Goal: Task Accomplishment & Management: Manage account settings

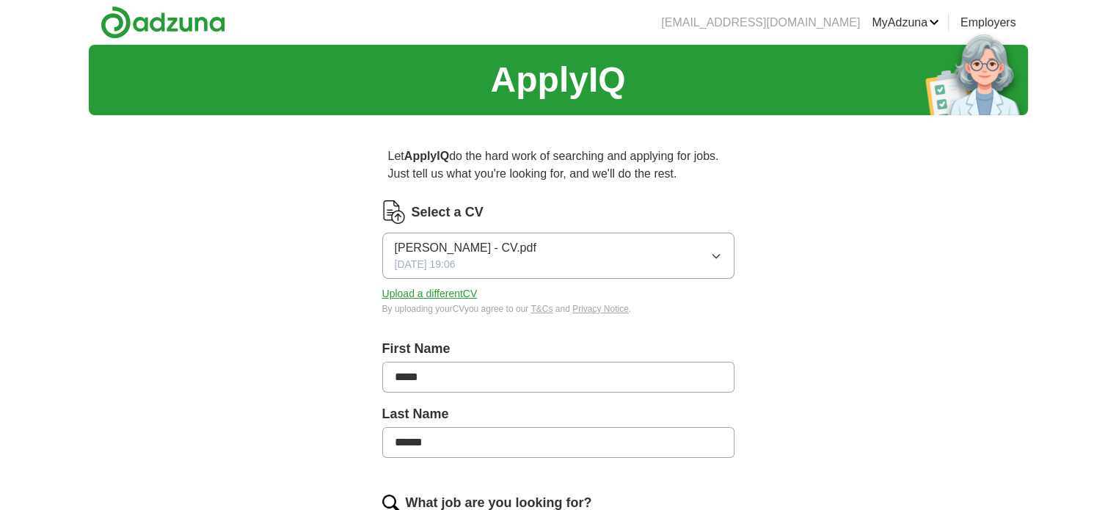
click at [531, 246] on button "Zaher Hnaidi - CV.pdf 30/09/2025, 19:06" at bounding box center [558, 256] width 352 height 46
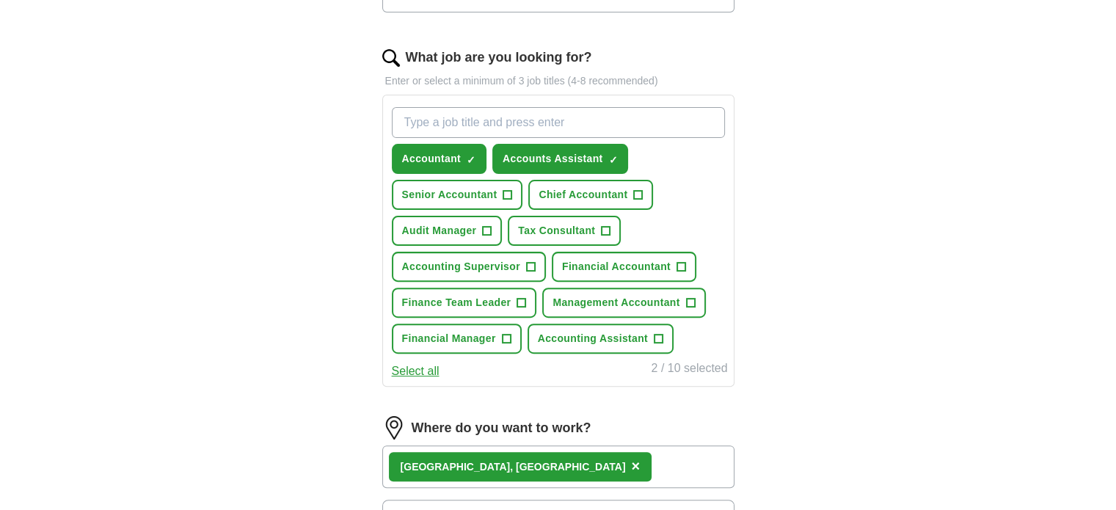
scroll to position [452, 0]
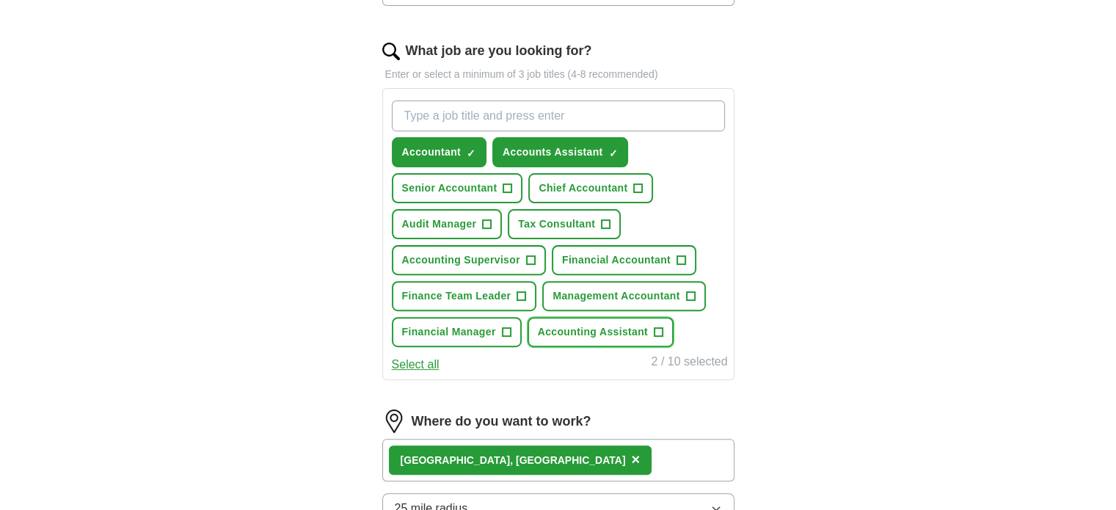
click at [615, 328] on span "Accounting Assistant" at bounding box center [593, 331] width 110 height 15
click at [607, 124] on input "What job are you looking for?" at bounding box center [558, 116] width 333 height 31
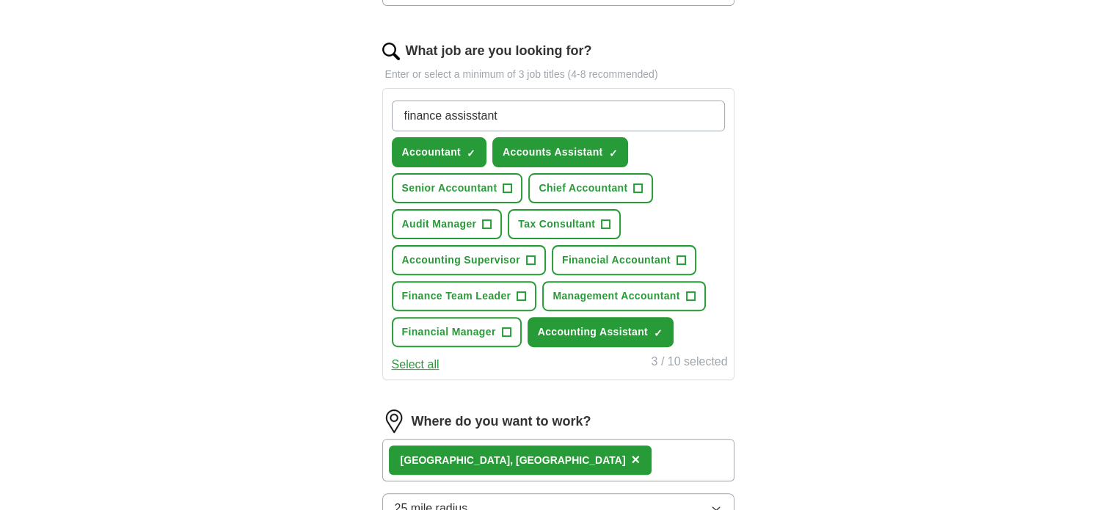
click at [481, 110] on input "finance assisstant" at bounding box center [558, 116] width 333 height 31
type input "finance assistant"
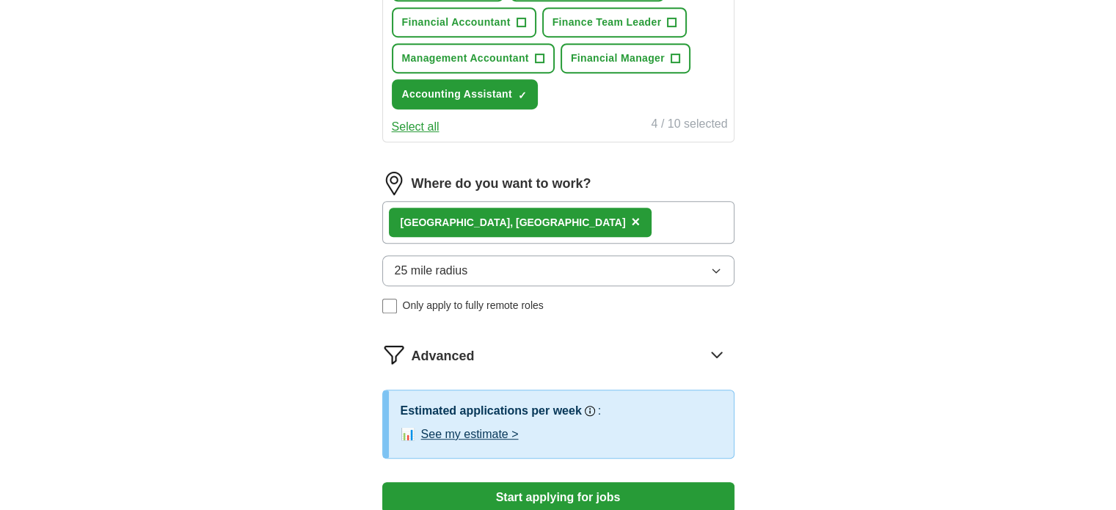
scroll to position [737, 0]
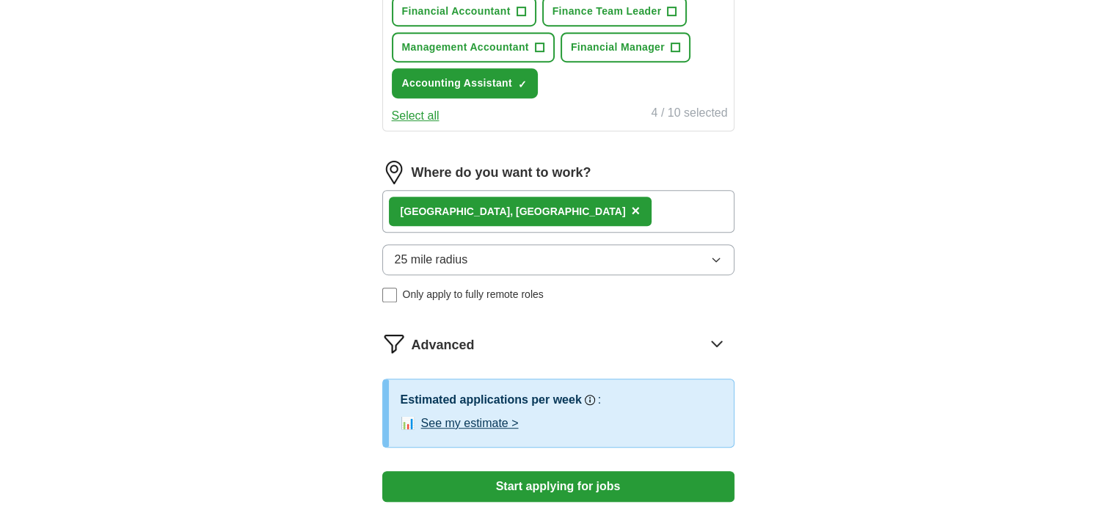
click at [677, 249] on button "25 mile radius" at bounding box center [558, 259] width 352 height 31
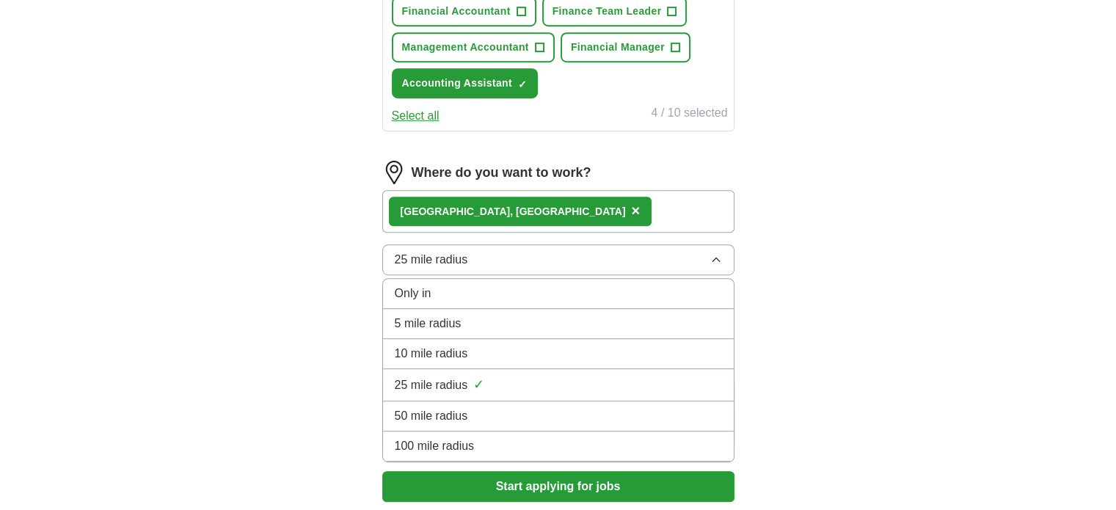
click at [526, 348] on div "10 mile radius" at bounding box center [558, 354] width 327 height 18
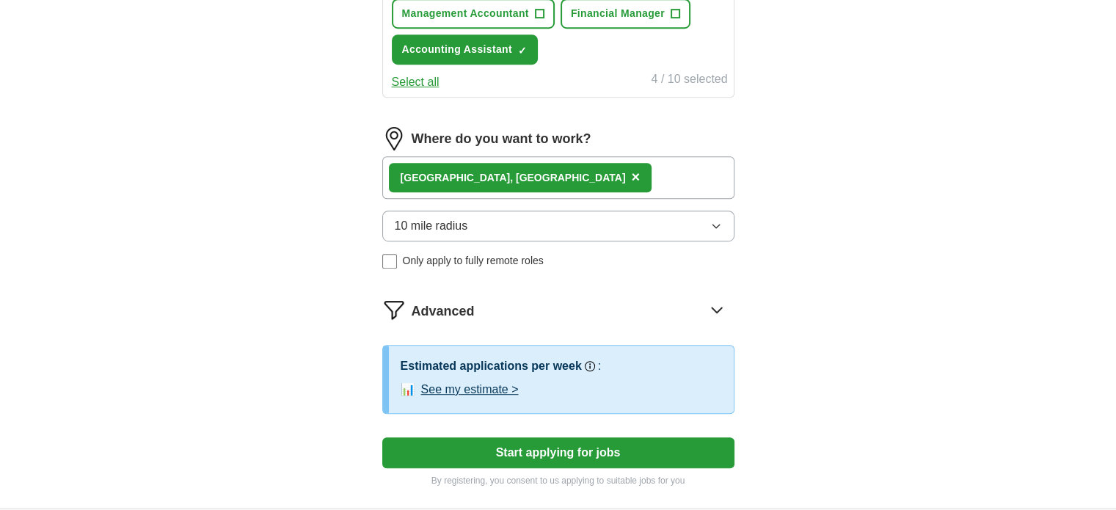
scroll to position [758, 0]
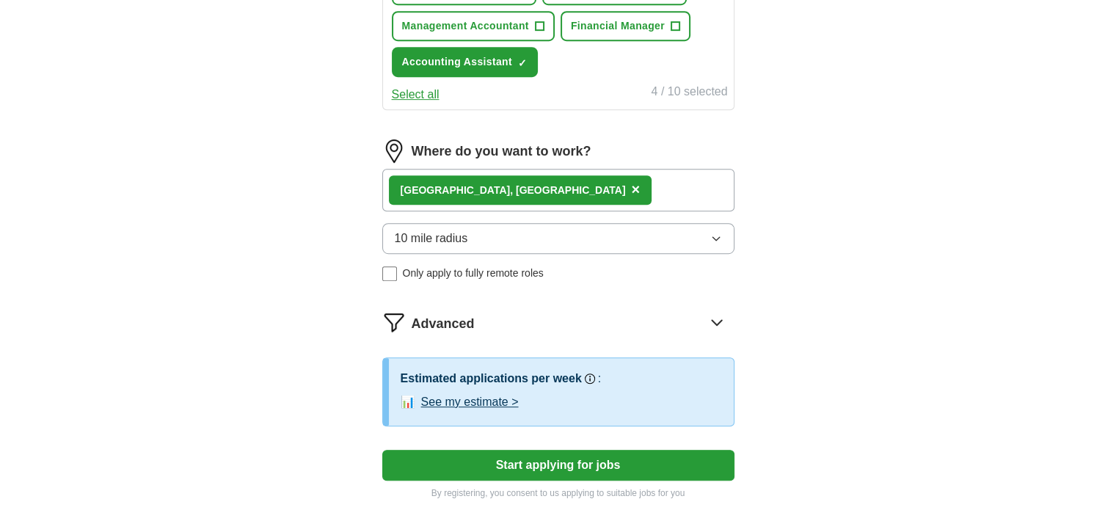
click at [716, 225] on button "10 mile radius" at bounding box center [558, 238] width 352 height 31
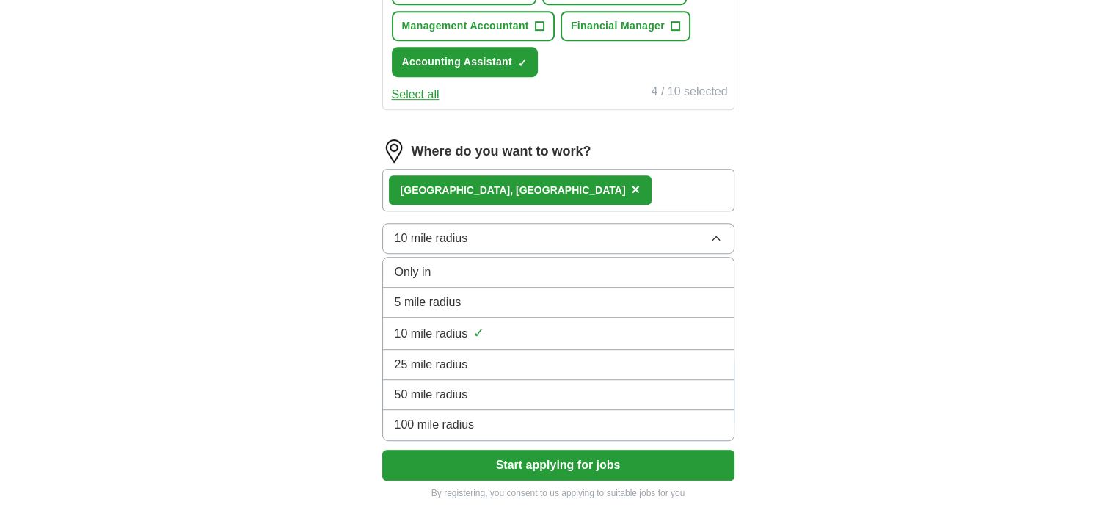
click at [410, 230] on span "10 mile radius" at bounding box center [431, 239] width 73 height 18
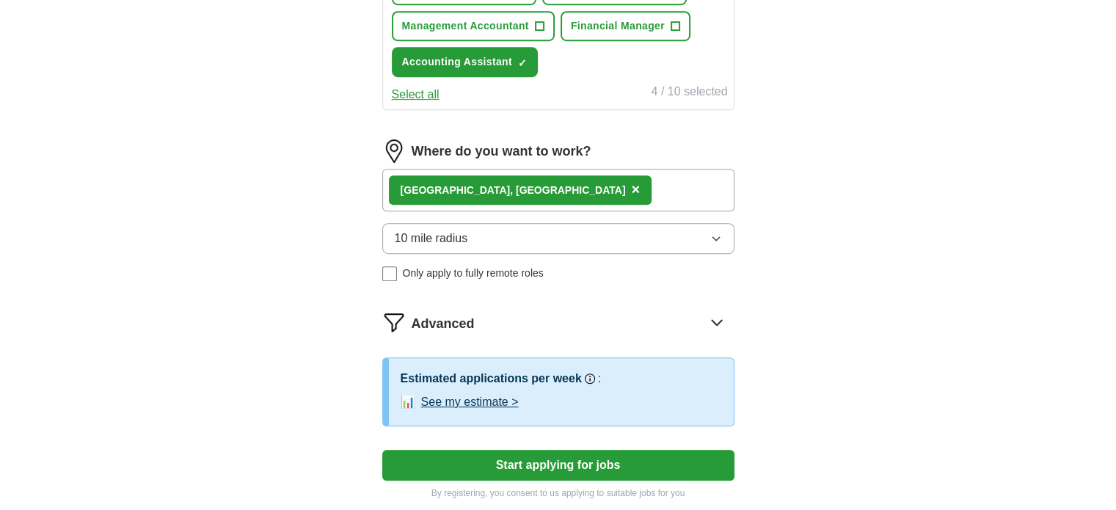
click at [410, 230] on span "10 mile radius" at bounding box center [431, 239] width 73 height 18
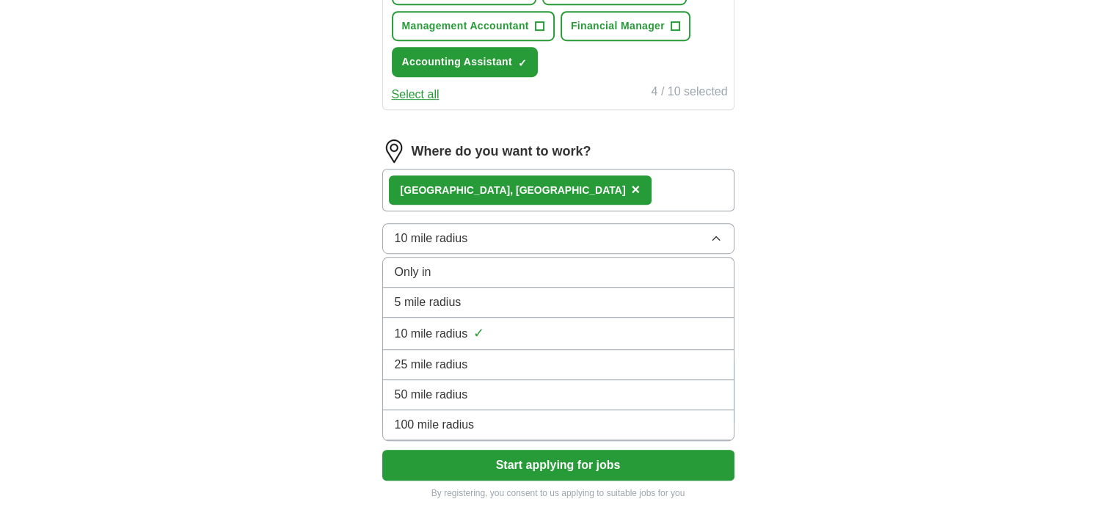
click at [410, 230] on span "10 mile radius" at bounding box center [431, 239] width 73 height 18
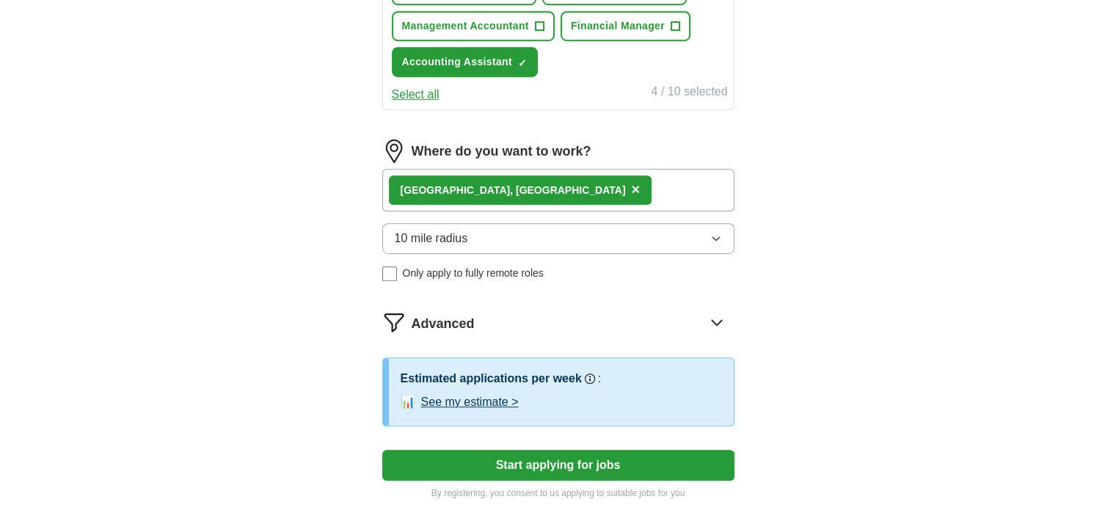
click at [552, 461] on button "Start applying for jobs" at bounding box center [558, 465] width 352 height 31
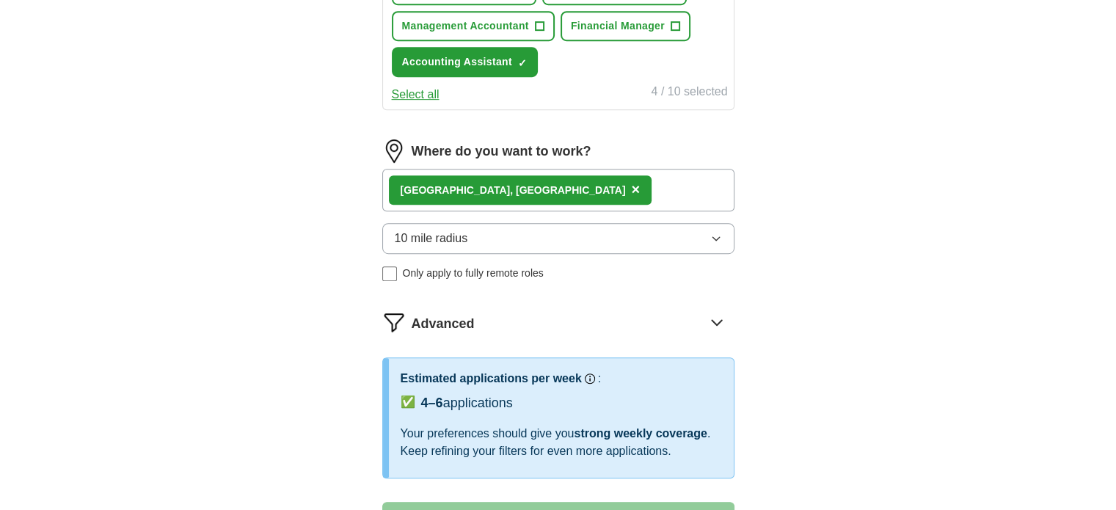
select select "**"
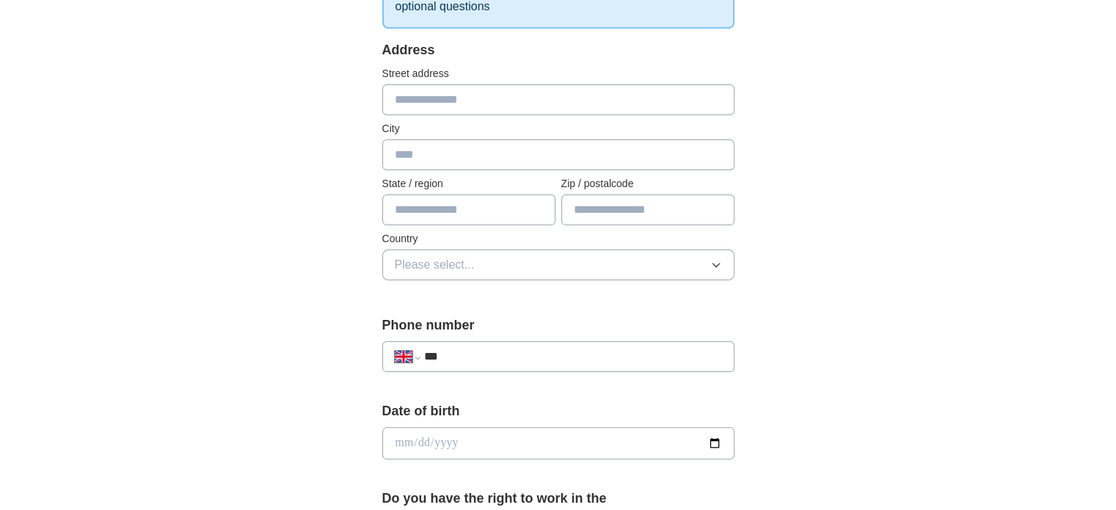
scroll to position [303, 0]
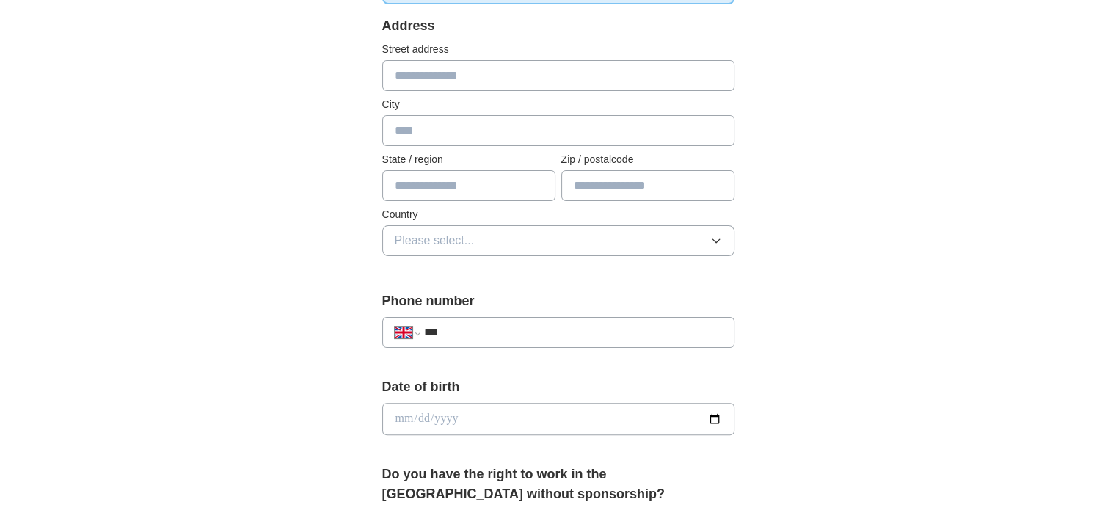
click at [490, 74] on input "text" at bounding box center [558, 75] width 352 height 31
type input "**********"
type input "*********"
type input "**********"
type input "*******"
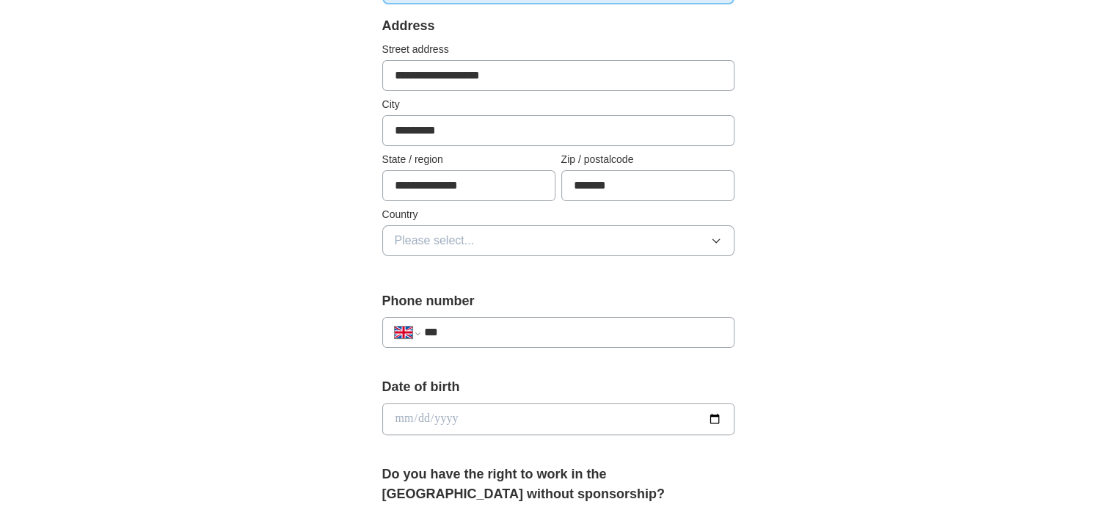
click at [491, 239] on button "Please select..." at bounding box center [558, 240] width 352 height 31
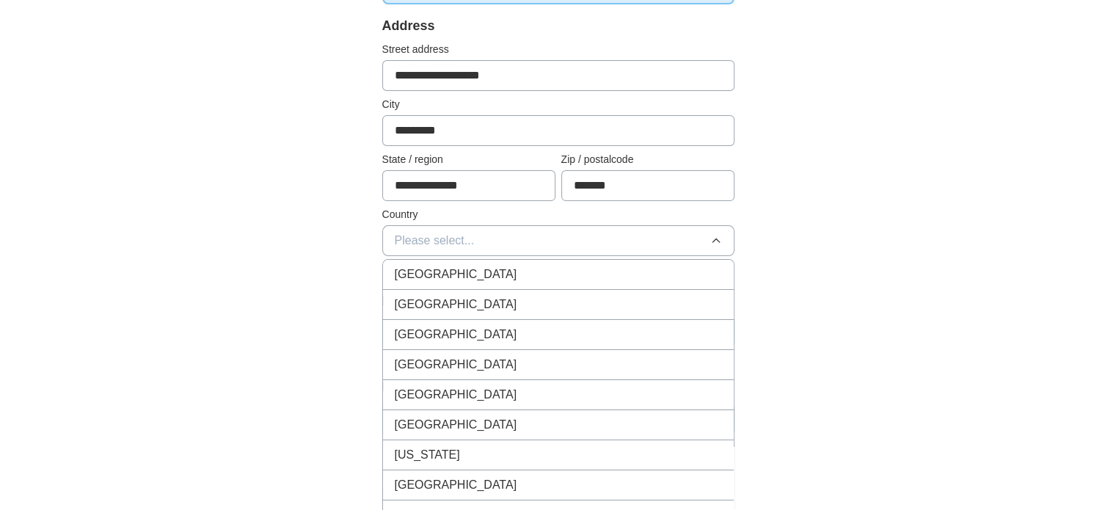
click at [479, 277] on div "[GEOGRAPHIC_DATA]" at bounding box center [558, 275] width 327 height 18
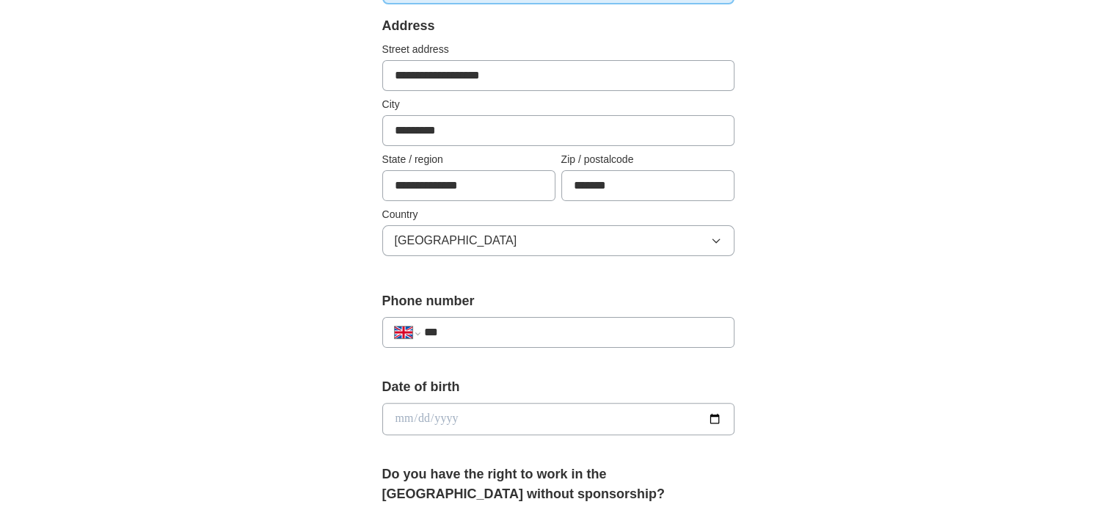
click at [490, 332] on input "***" at bounding box center [572, 333] width 298 height 18
type input "**********"
click at [552, 421] on input "date" at bounding box center [558, 419] width 352 height 32
type input "**********"
click at [793, 401] on div "**********" at bounding box center [558, 400] width 939 height 1317
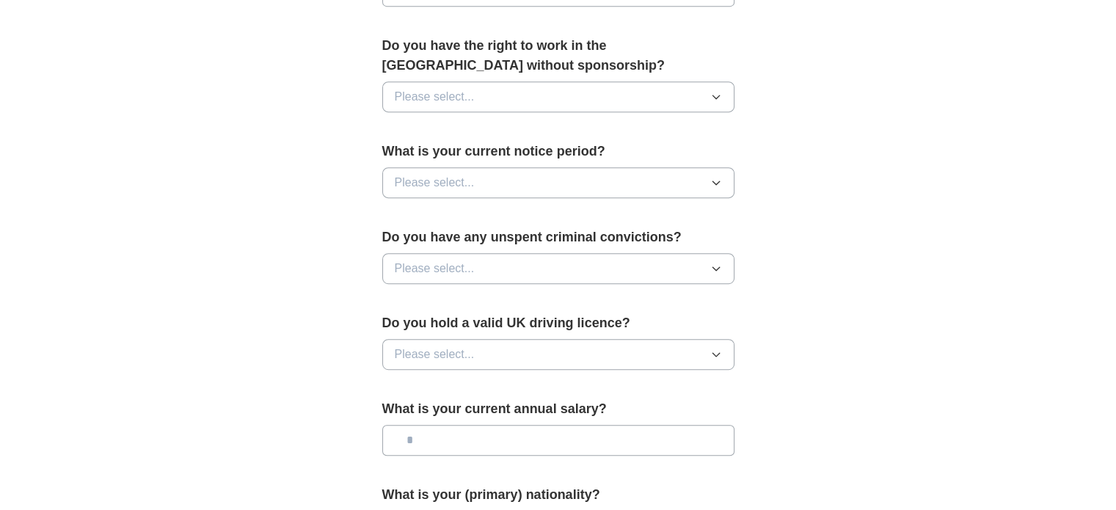
scroll to position [734, 0]
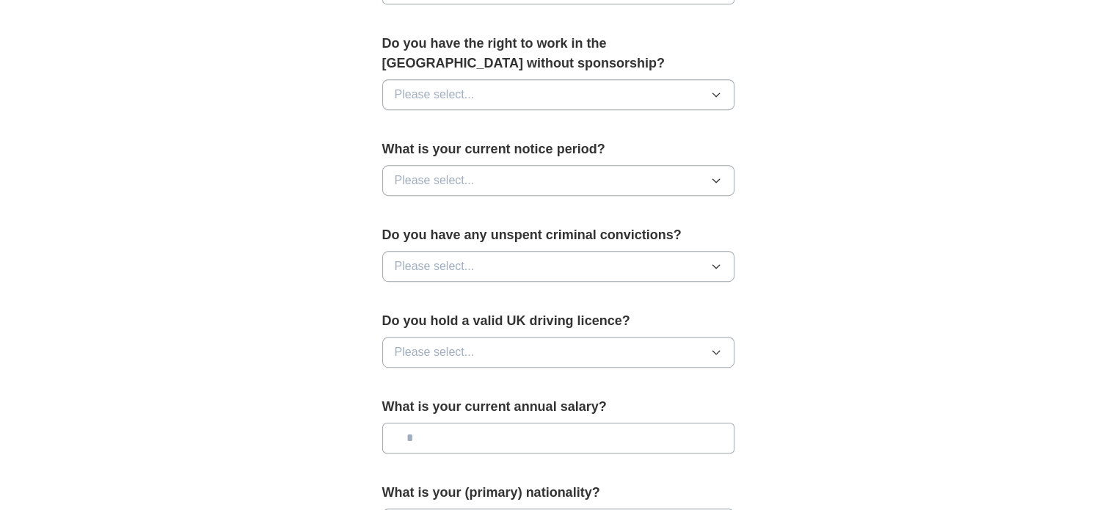
click at [683, 82] on button "Please select..." at bounding box center [558, 94] width 352 height 31
click at [631, 126] on div "Yes" at bounding box center [558, 129] width 327 height 18
click at [619, 179] on button "Please select..." at bounding box center [558, 180] width 352 height 31
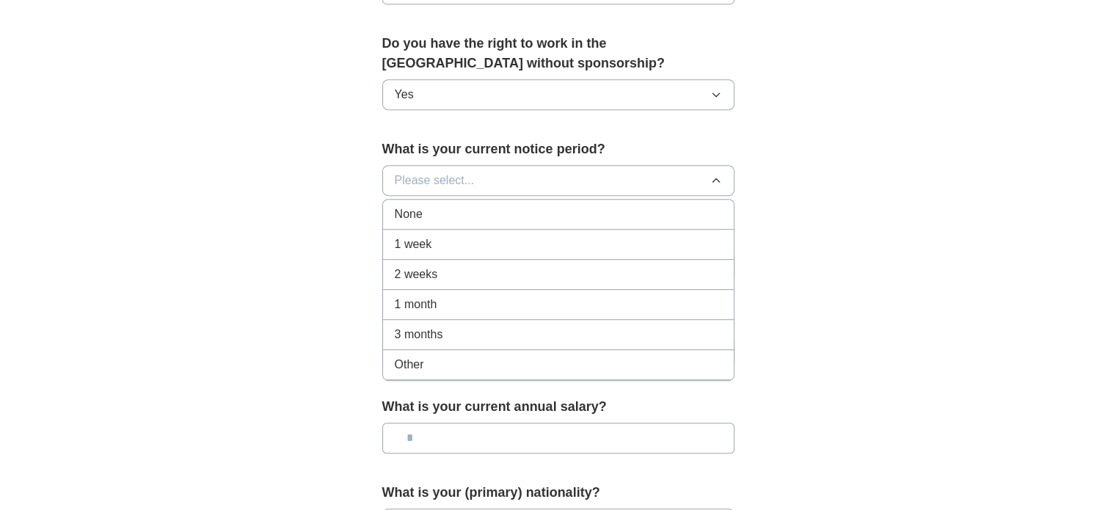
click at [581, 222] on li "None" at bounding box center [558, 215] width 351 height 30
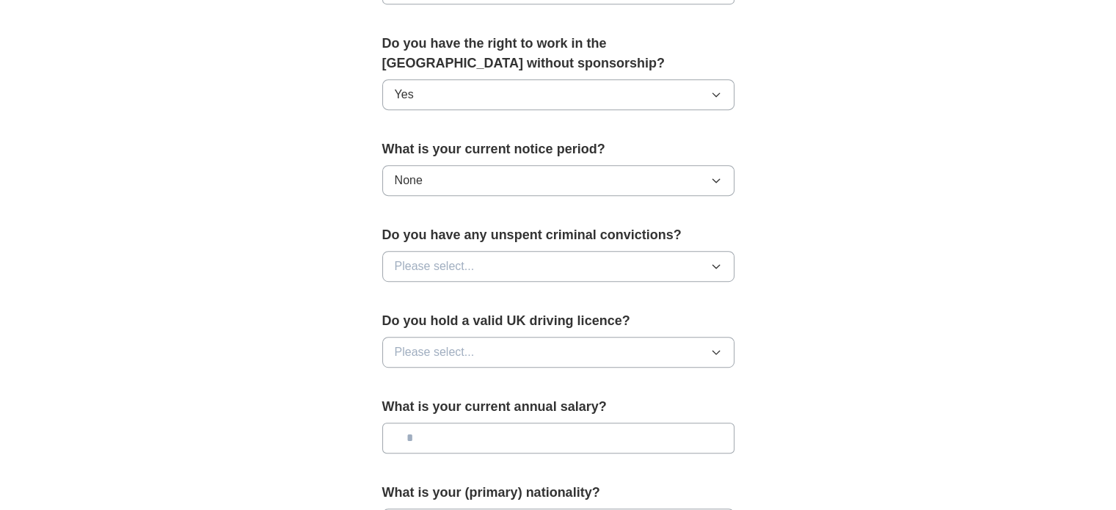
click at [572, 259] on button "Please select..." at bounding box center [558, 266] width 352 height 31
click at [527, 322] on div "No" at bounding box center [558, 330] width 327 height 18
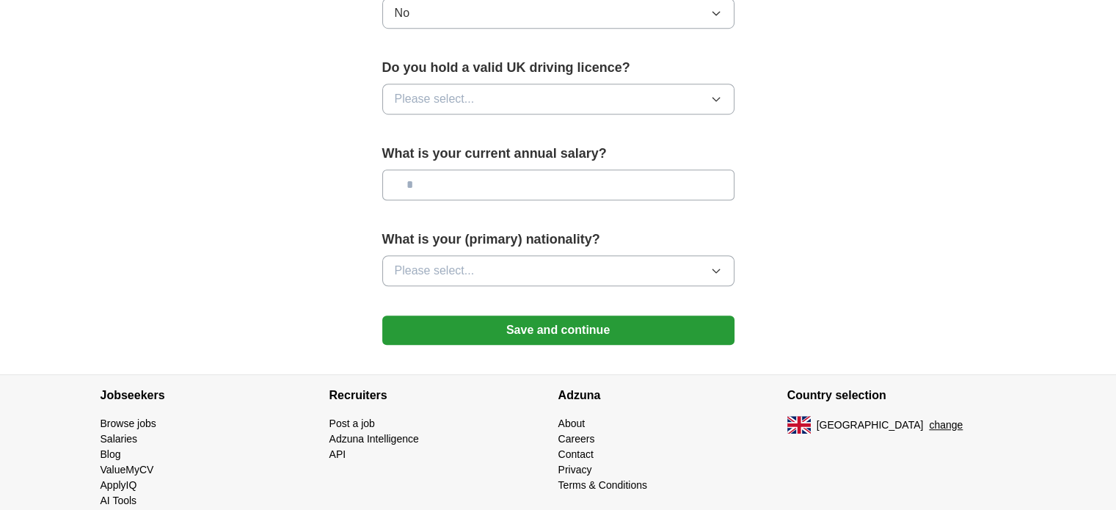
scroll to position [989, 0]
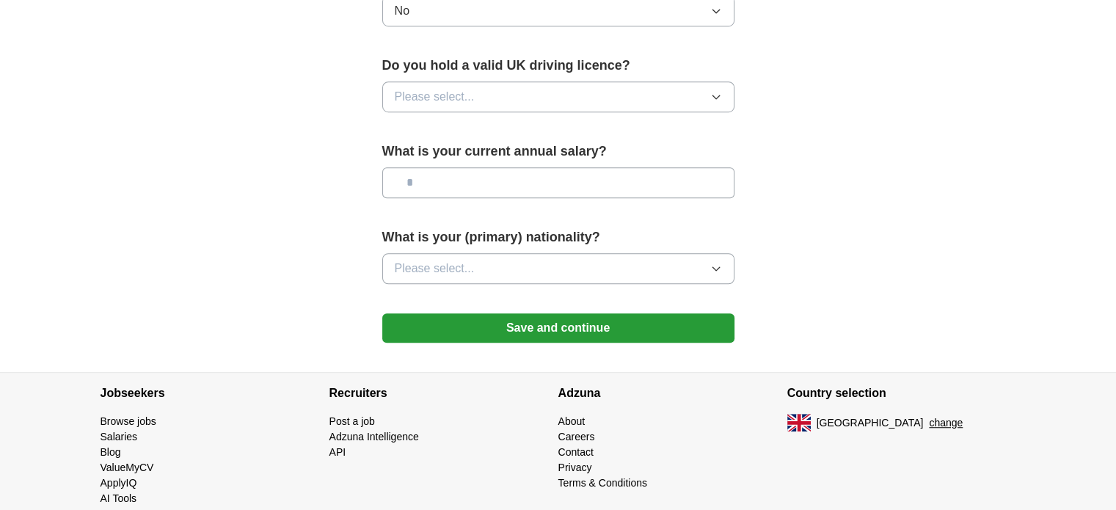
click at [605, 268] on button "Please select..." at bounding box center [558, 268] width 352 height 31
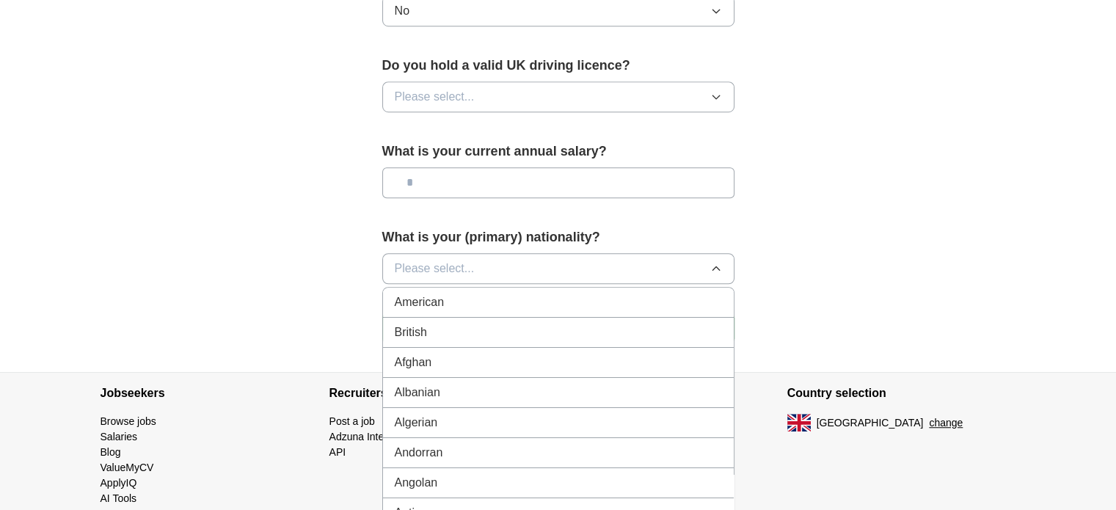
click at [606, 172] on input "text" at bounding box center [558, 182] width 352 height 31
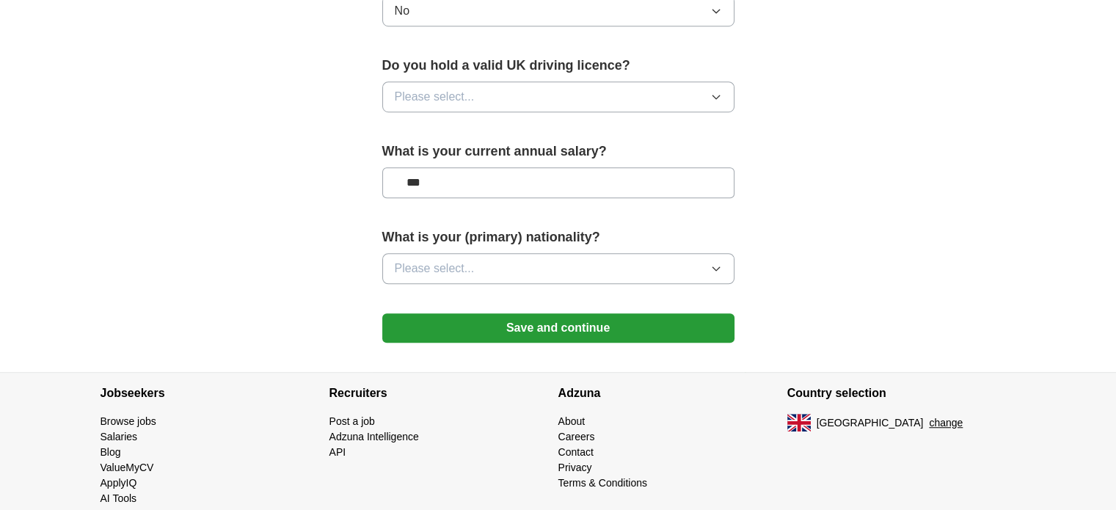
click at [476, 177] on input "***" at bounding box center [558, 182] width 352 height 31
type input "*******"
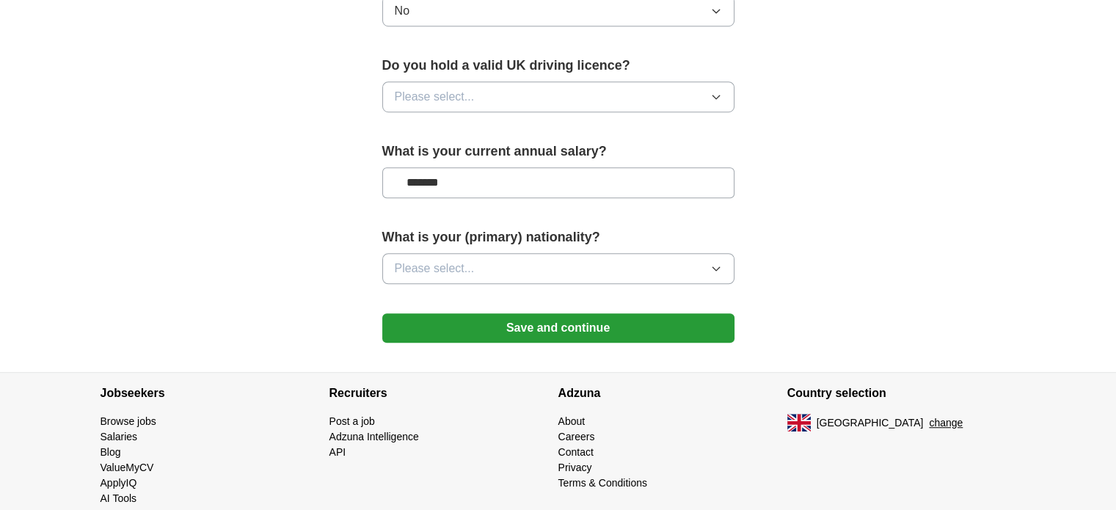
click at [727, 266] on button "Please select..." at bounding box center [558, 268] width 352 height 31
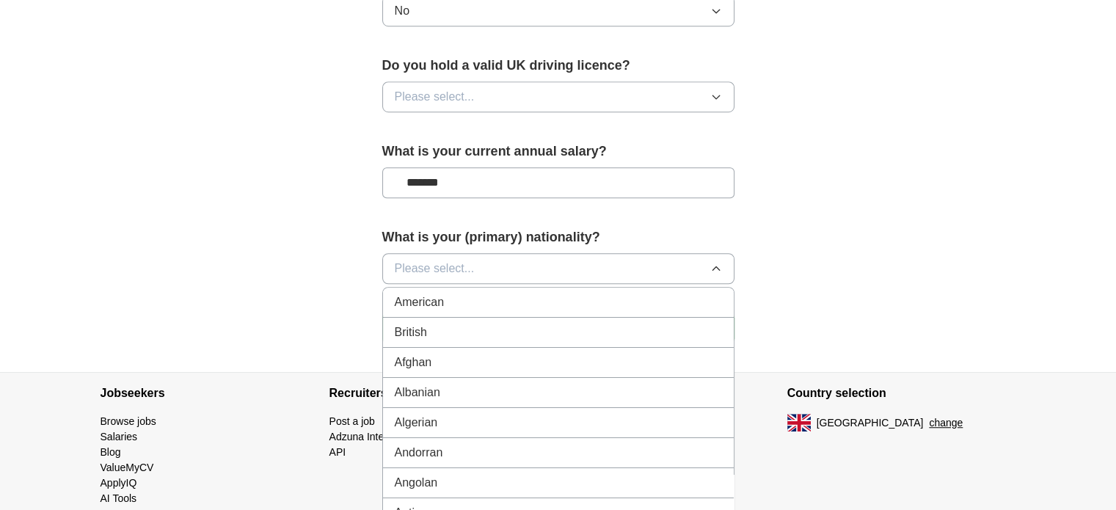
click at [727, 266] on button "Please select..." at bounding box center [558, 268] width 352 height 31
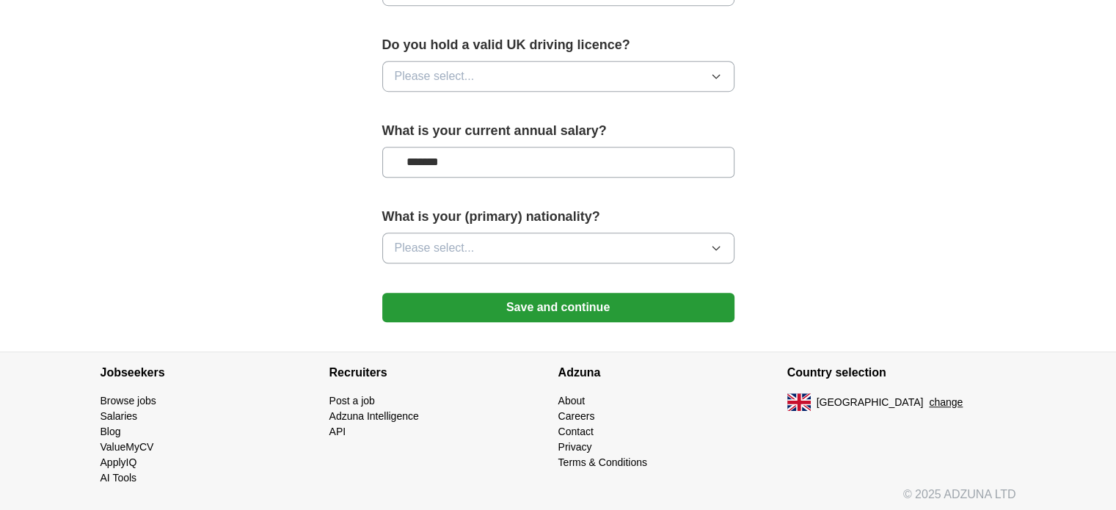
click at [710, 299] on button "Save and continue" at bounding box center [558, 307] width 352 height 29
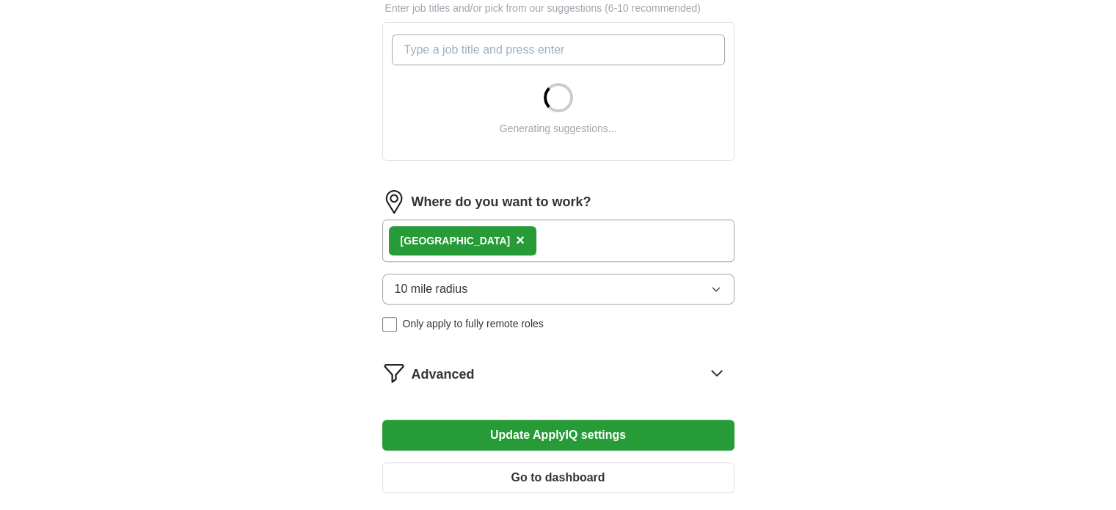
scroll to position [688, 0]
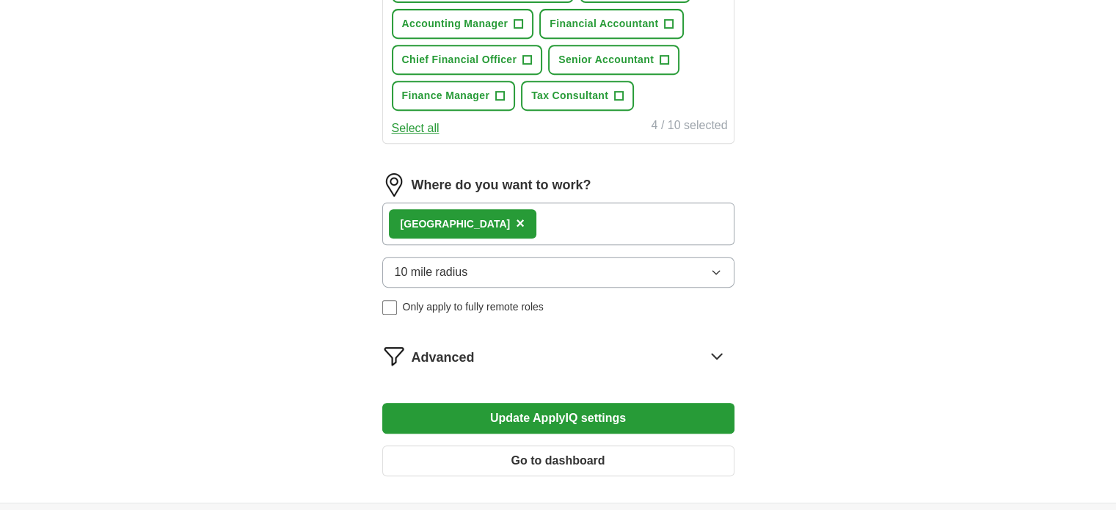
click at [714, 425] on button "Update ApplyIQ settings" at bounding box center [558, 418] width 352 height 31
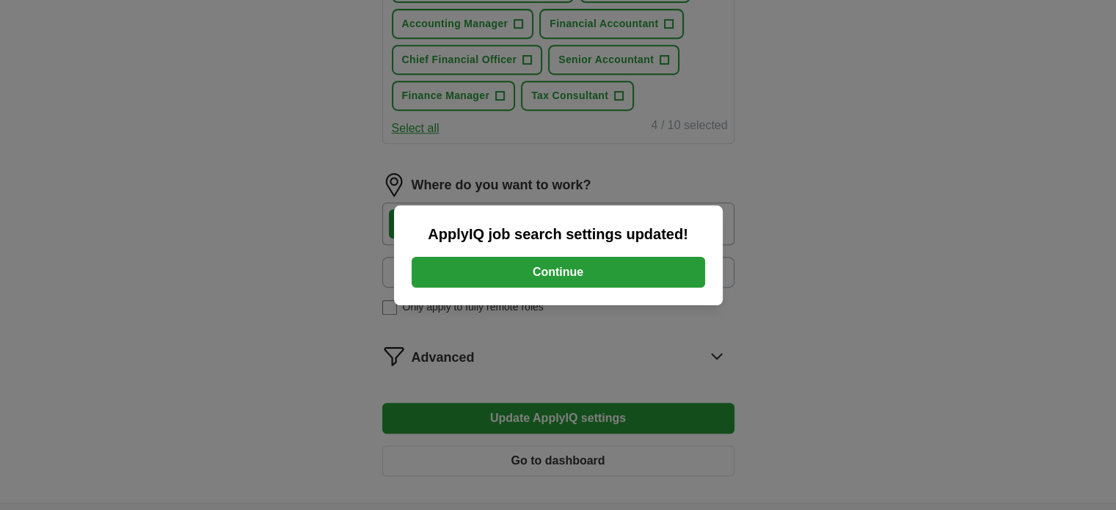
click at [673, 275] on button "Continue" at bounding box center [559, 272] width 294 height 31
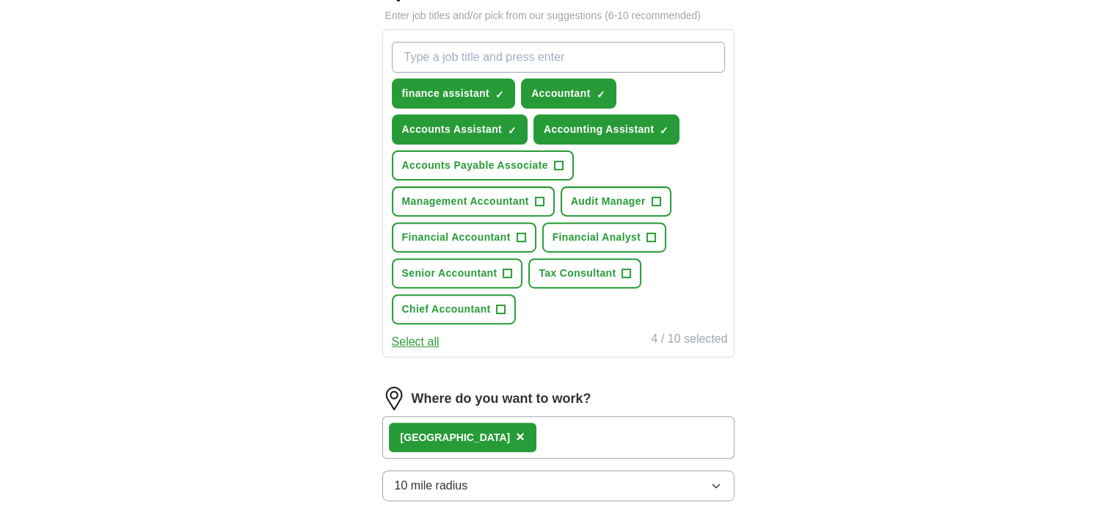
scroll to position [506, 0]
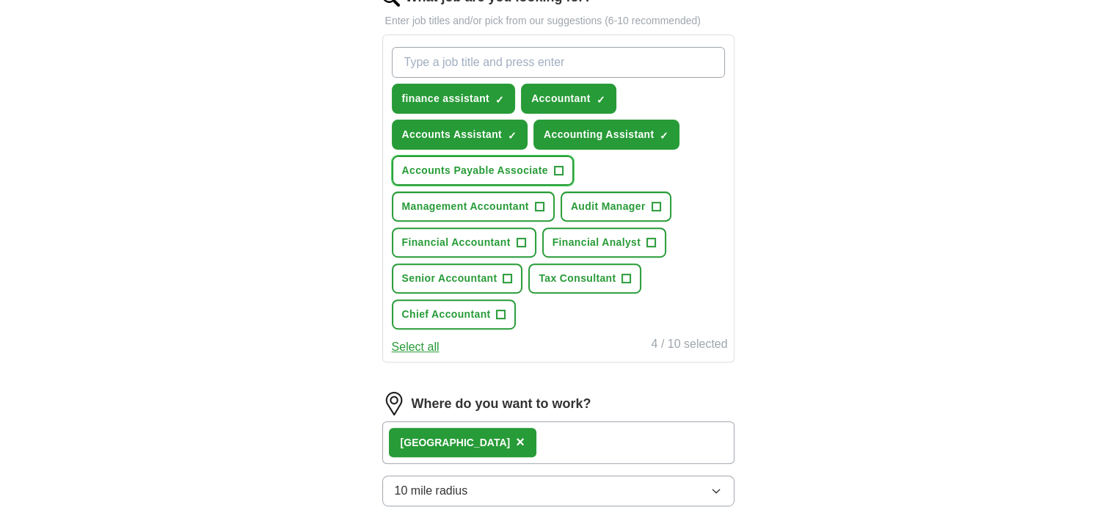
click at [557, 170] on span "+" at bounding box center [558, 171] width 9 height 12
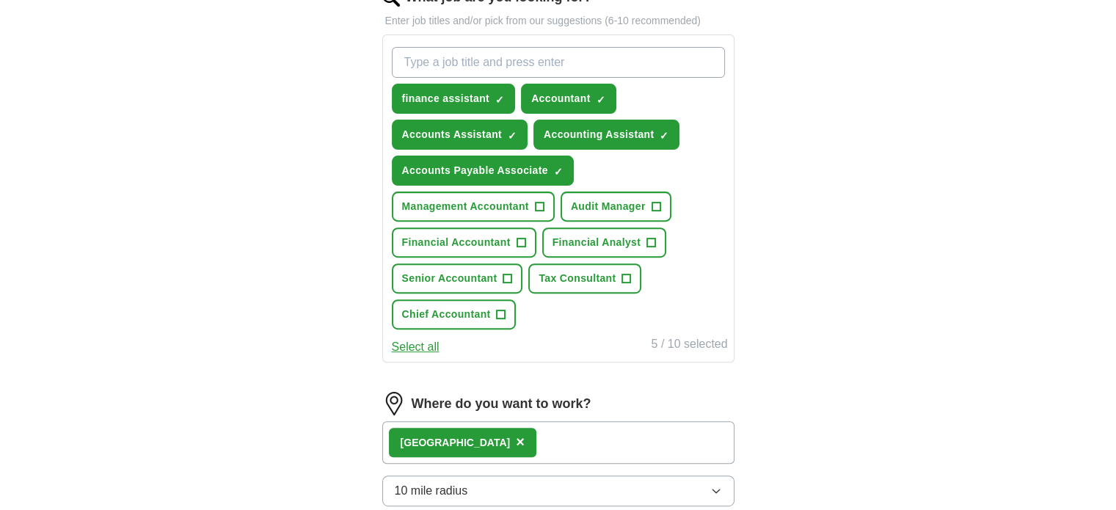
click at [538, 67] on input "What job are you looking for?" at bounding box center [558, 62] width 333 height 31
type input "r"
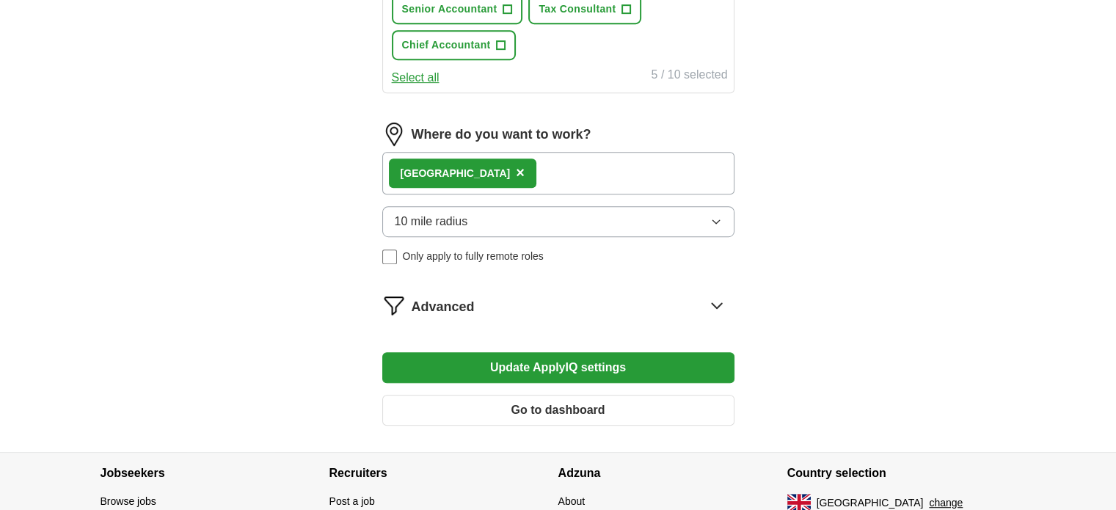
scroll to position [778, 0]
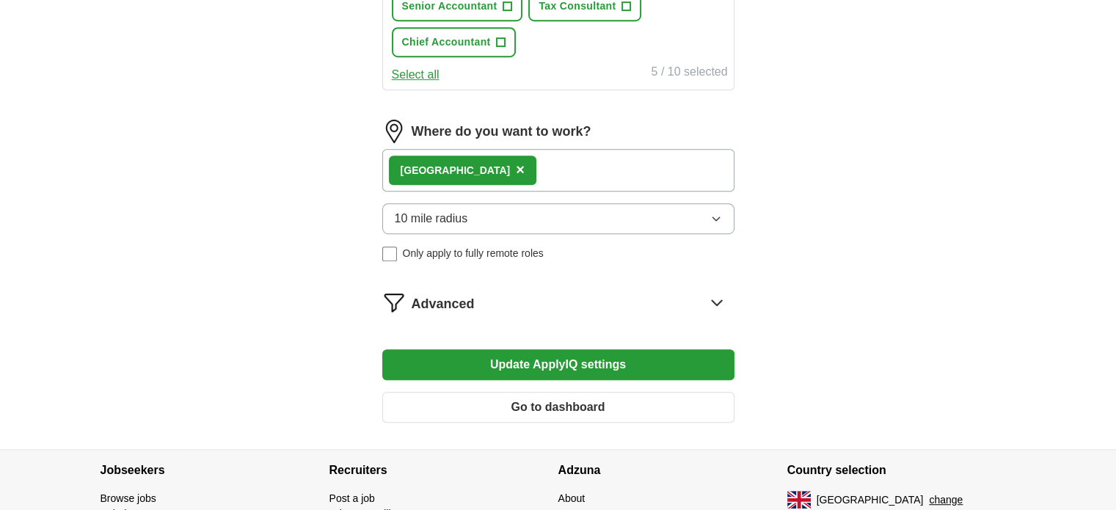
click at [688, 363] on button "Update ApplyIQ settings" at bounding box center [558, 364] width 352 height 31
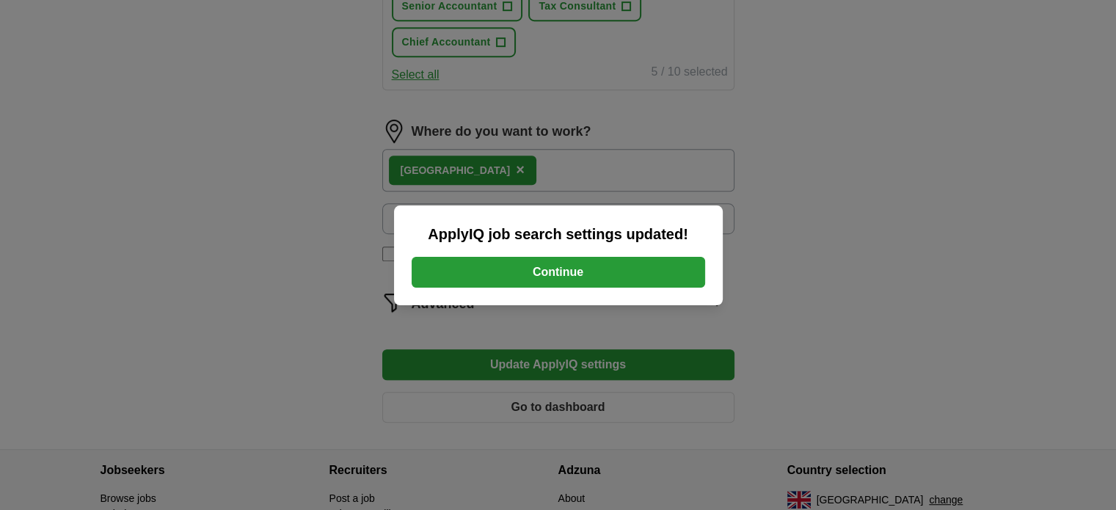
click at [643, 269] on button "Continue" at bounding box center [559, 272] width 294 height 31
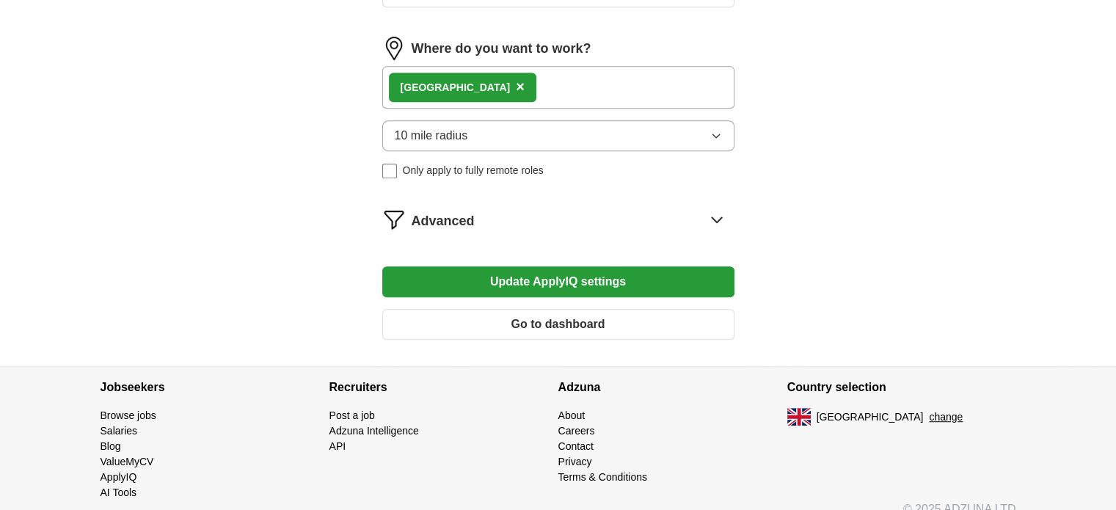
scroll to position [838, 0]
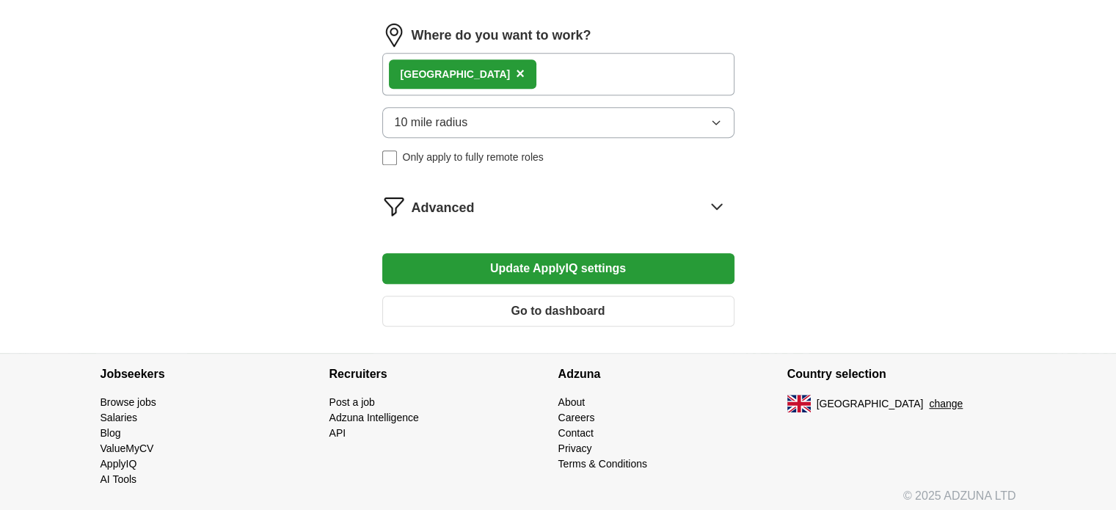
click at [721, 204] on icon at bounding box center [717, 206] width 10 height 5
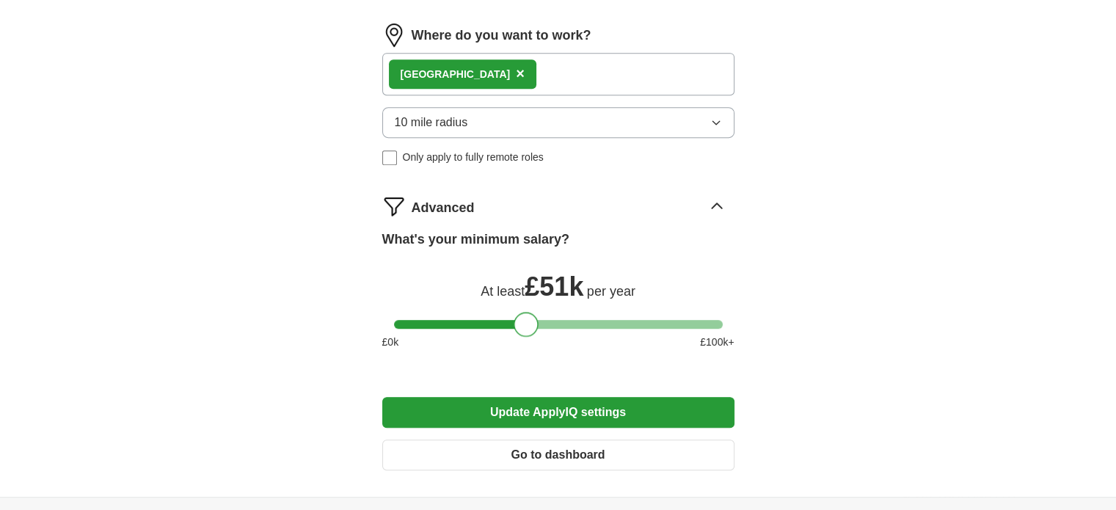
click at [528, 320] on div at bounding box center [558, 324] width 329 height 9
click at [473, 323] on div "What's your minimum salary? At least £ 51k per year £ 0 k £ 100 k+" at bounding box center [558, 296] width 352 height 132
click at [464, 320] on div at bounding box center [558, 324] width 329 height 9
click at [435, 320] on div at bounding box center [558, 324] width 329 height 9
click at [431, 318] on div at bounding box center [435, 324] width 25 height 25
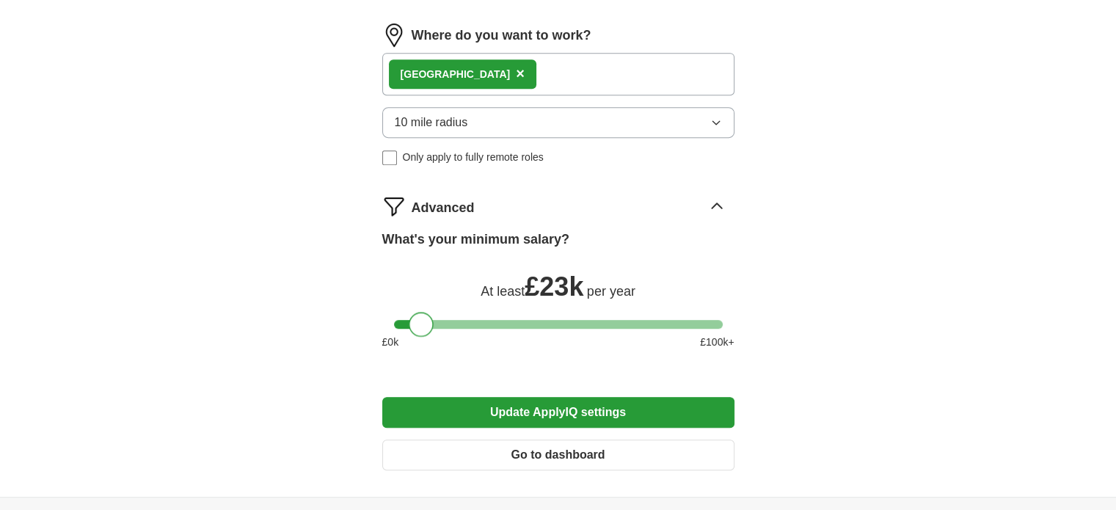
click at [423, 320] on div at bounding box center [558, 324] width 329 height 9
click at [431, 319] on div at bounding box center [421, 324] width 25 height 25
click at [433, 320] on div at bounding box center [558, 324] width 329 height 9
click at [532, 399] on button "Update ApplyIQ settings" at bounding box center [558, 412] width 352 height 31
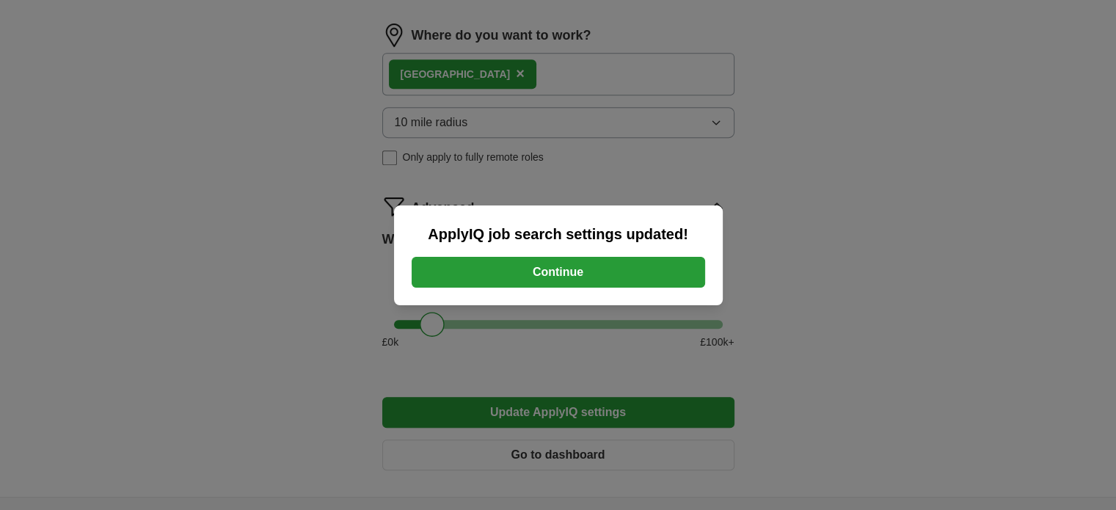
click at [564, 272] on button "Continue" at bounding box center [559, 272] width 294 height 31
